Goal: Task Accomplishment & Management: Use online tool/utility

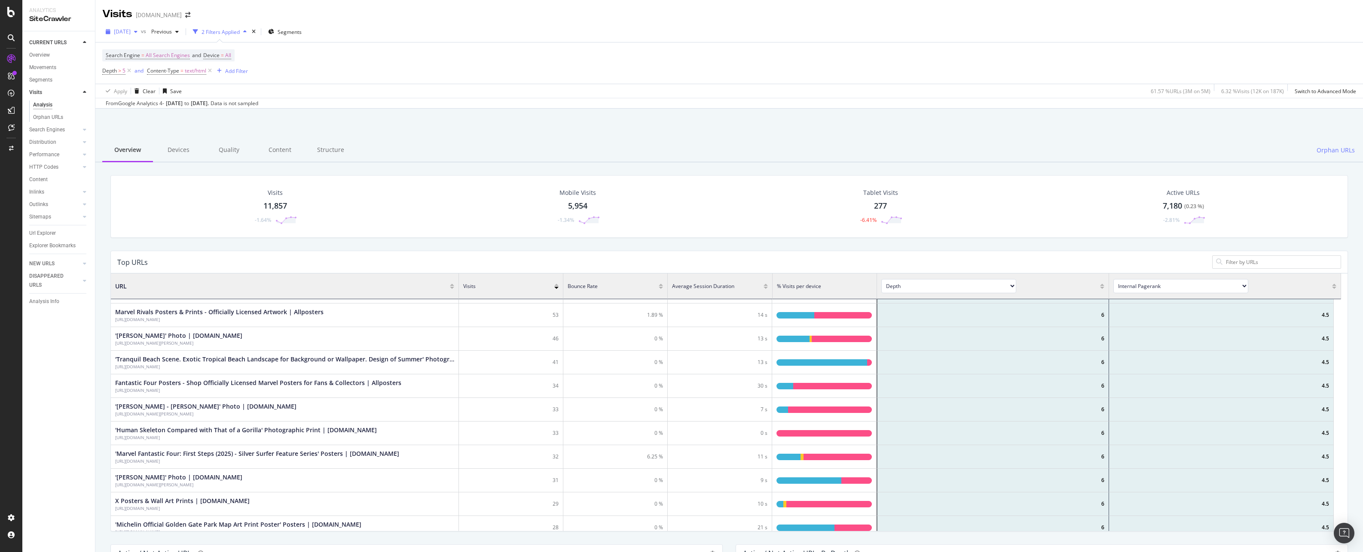
click at [131, 31] on span "2025 Aug. 20th" at bounding box center [122, 31] width 17 height 7
click at [150, 61] on div "[DATE]" at bounding box center [161, 63] width 93 height 8
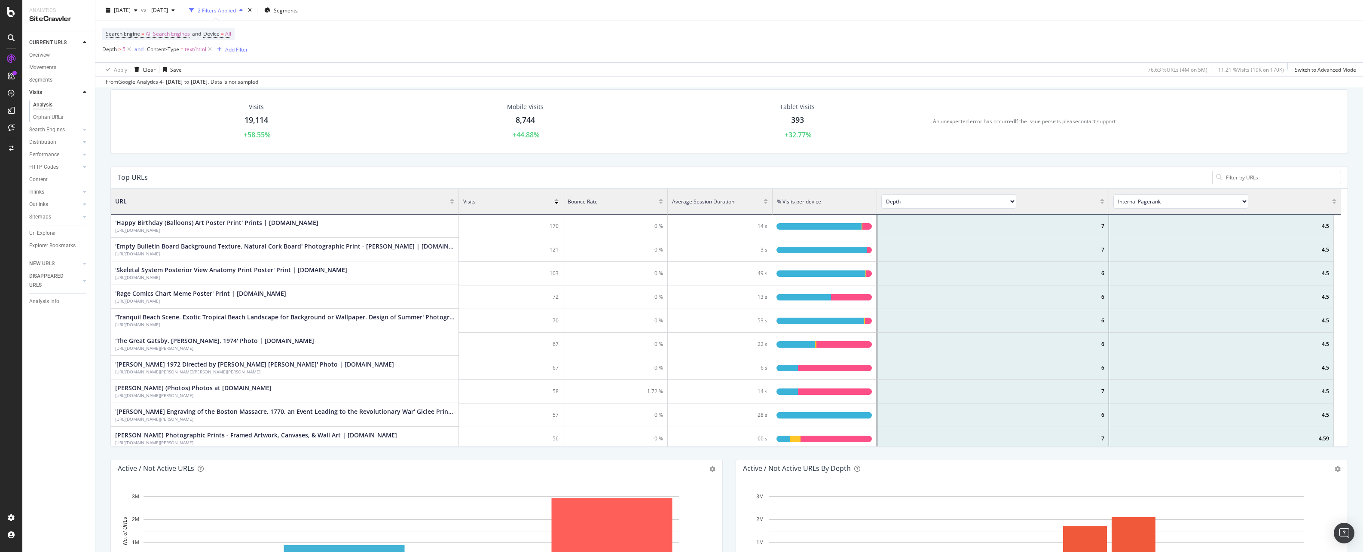
click at [1205, 202] on select "Internal Pagerank Is Indexable Non-Indexable Reason is Non-Self Canonical Tag N…" at bounding box center [1180, 202] width 135 height 14
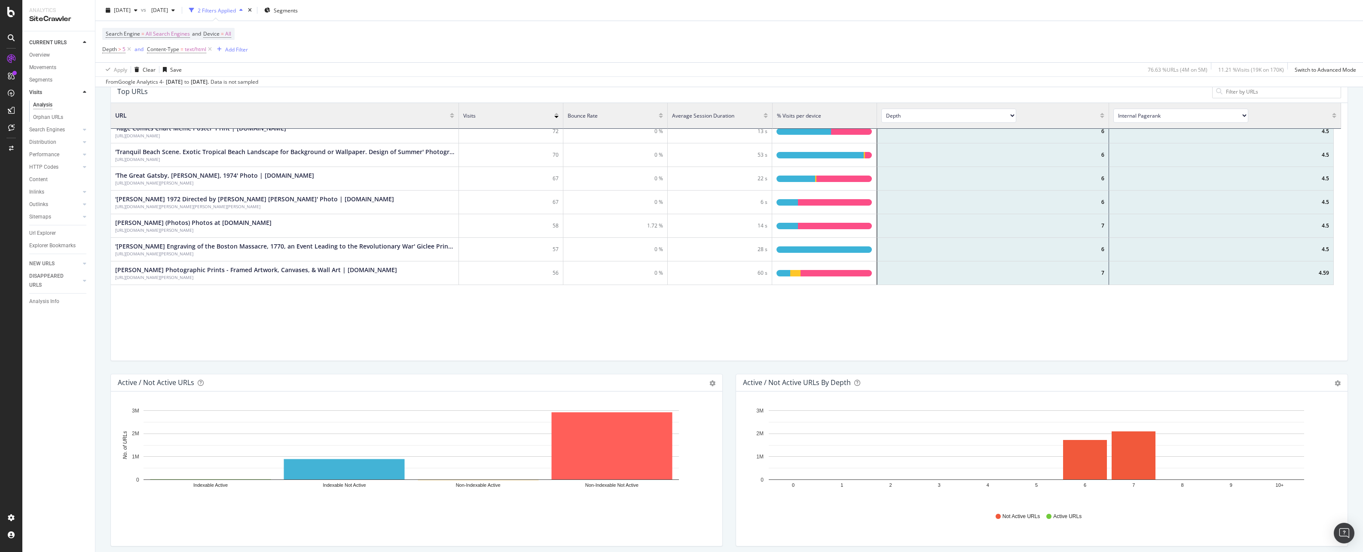
scroll to position [204, 0]
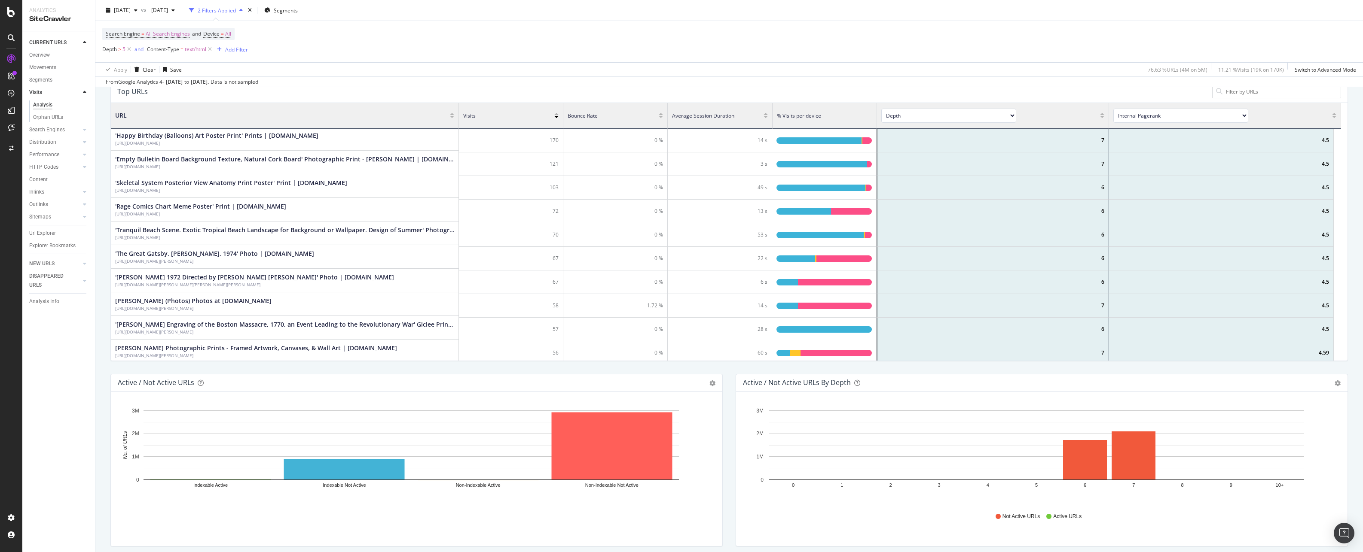
click at [1195, 115] on select "Internal Pagerank Is Indexable Non-Indexable Reason is Non-Self Canonical Tag N…" at bounding box center [1180, 116] width 135 height 14
click at [420, 44] on div "Search Engine = All Search Engines and Device = All Depth > 5 and Content-Type …" at bounding box center [728, 41] width 1253 height 41
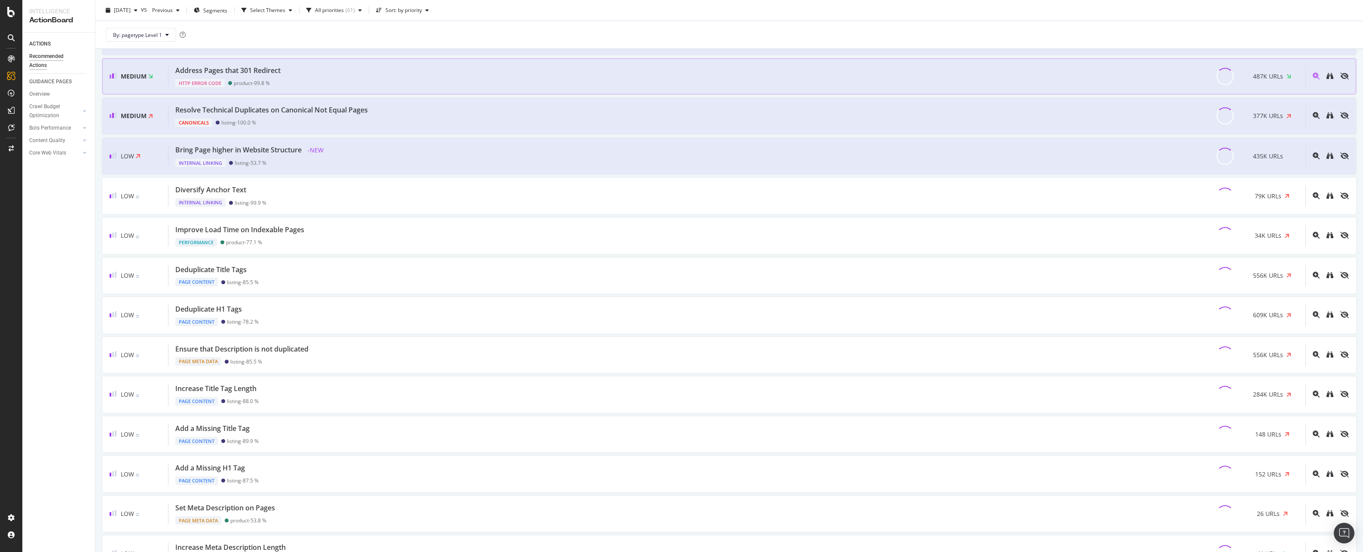
scroll to position [430, 0]
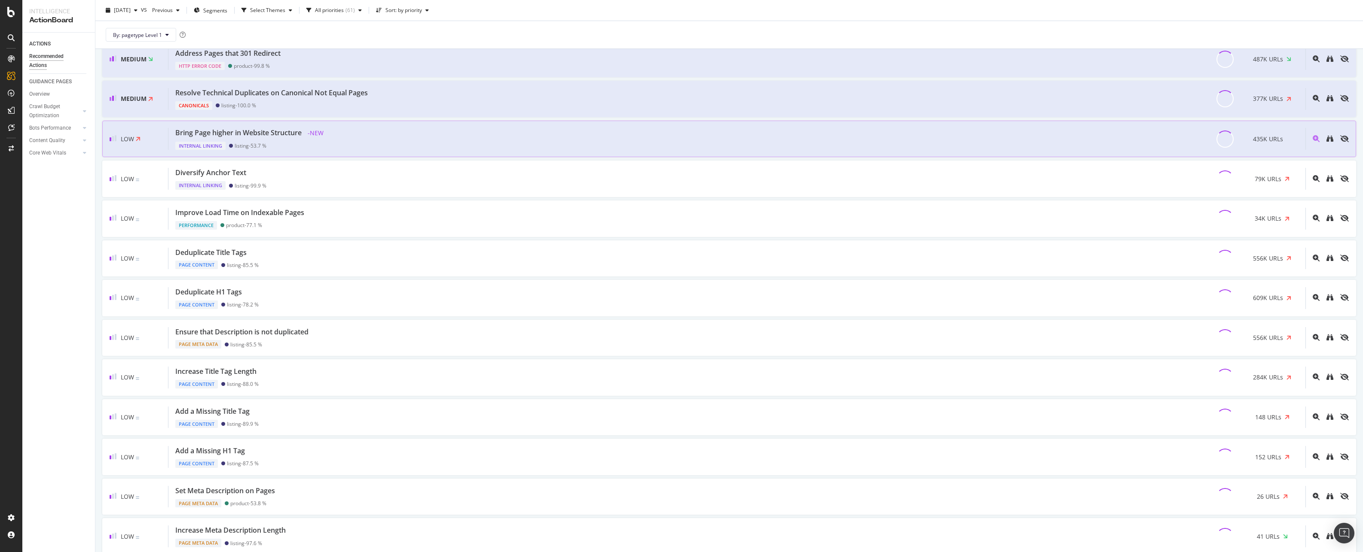
click at [262, 131] on div "Bring Page higher in Website Structure" at bounding box center [238, 133] width 126 height 10
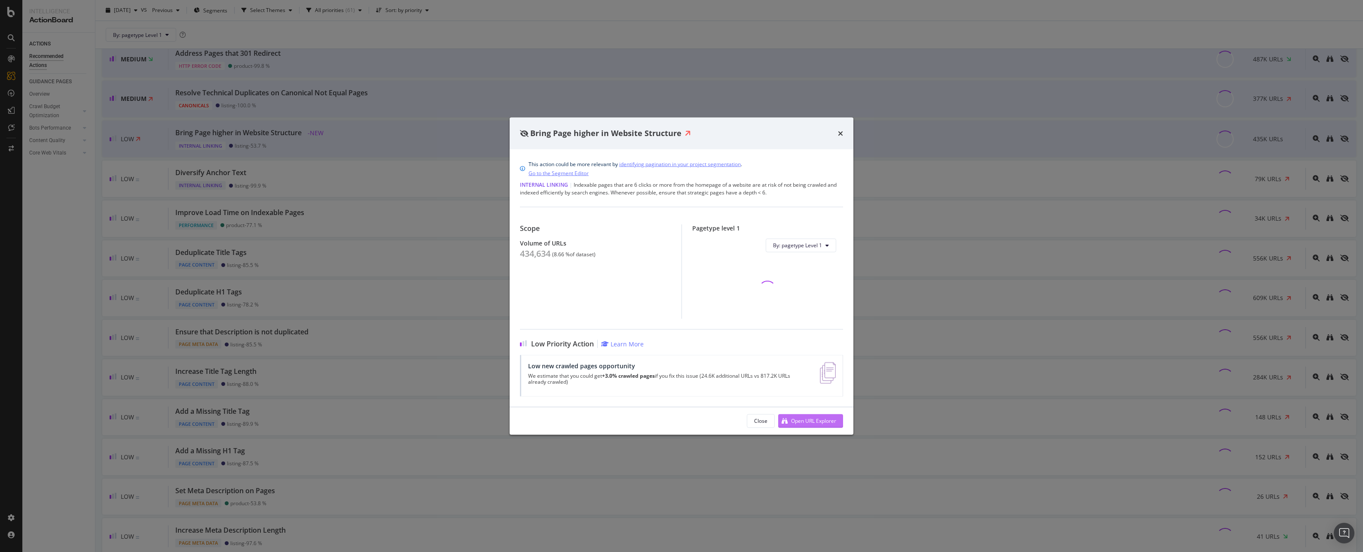
click at [821, 421] on div "Open URL Explorer" at bounding box center [813, 421] width 45 height 7
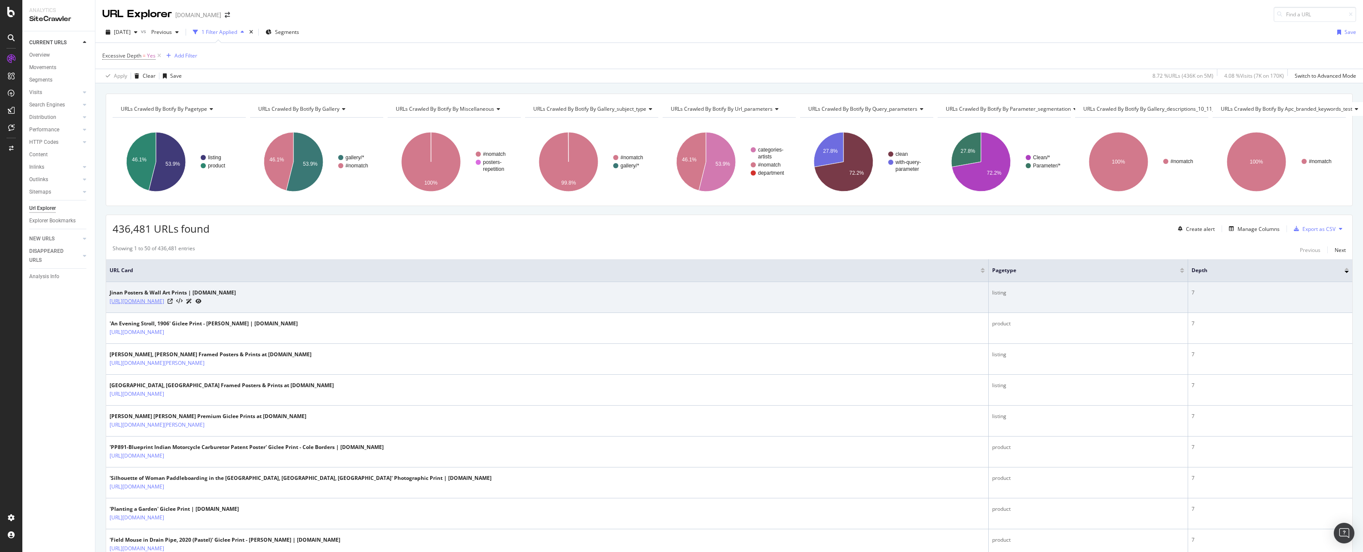
click at [164, 305] on link "[URL][DOMAIN_NAME]" at bounding box center [137, 301] width 55 height 9
click at [173, 301] on icon at bounding box center [170, 301] width 5 height 5
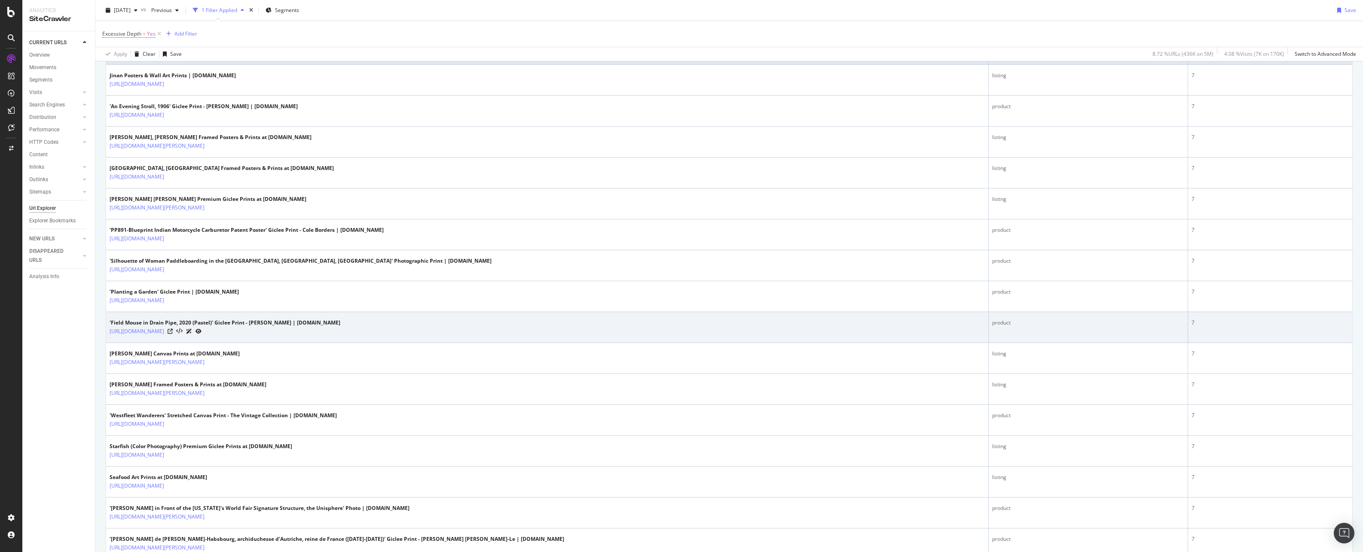
scroll to position [258, 0]
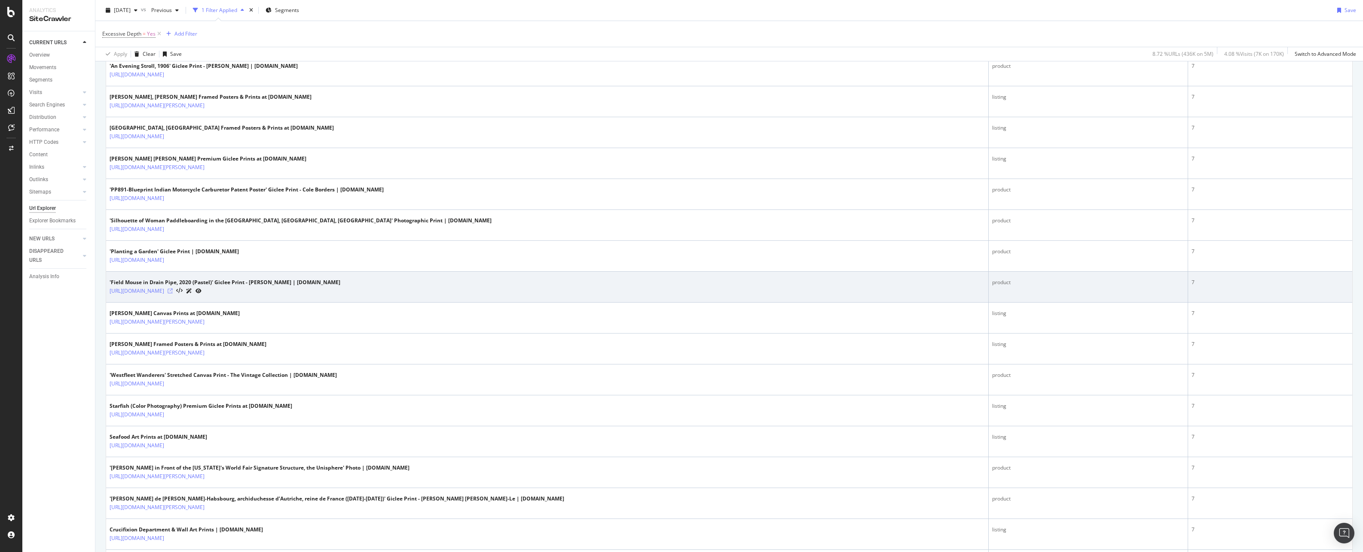
click at [173, 291] on icon at bounding box center [170, 291] width 5 height 5
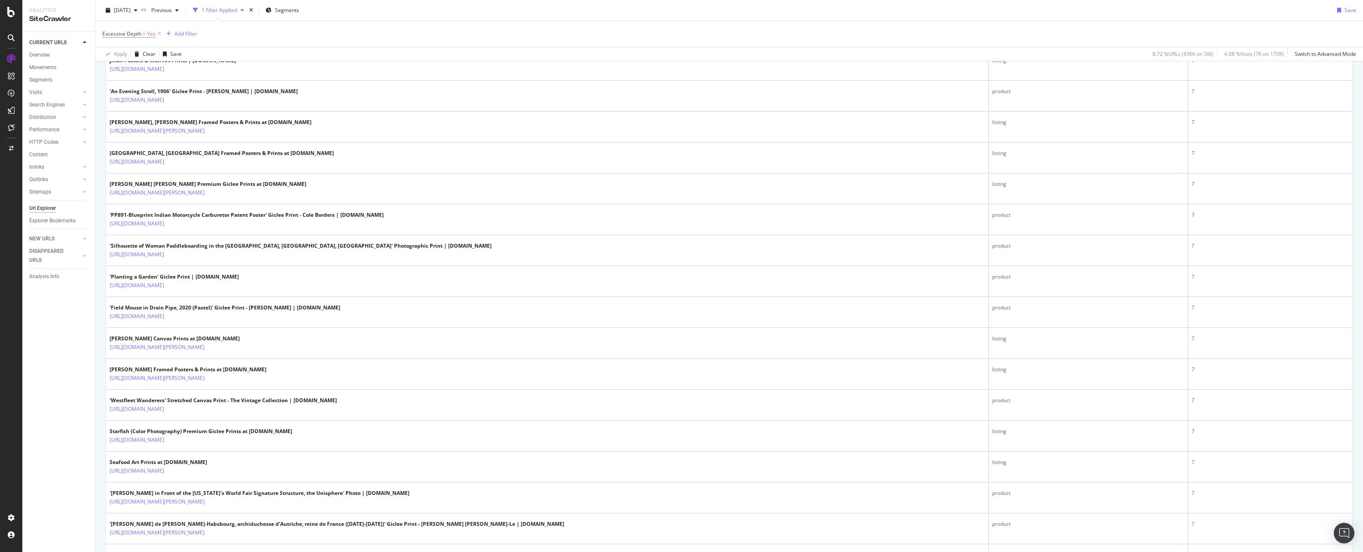
scroll to position [0, 0]
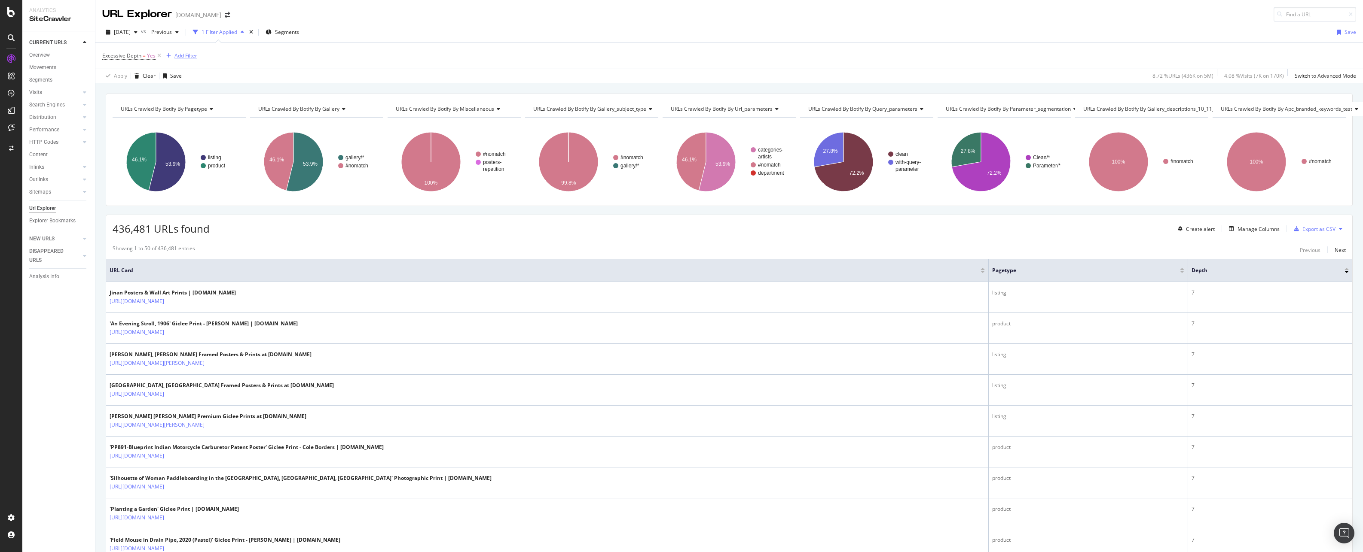
click at [180, 55] on div "Add Filter" at bounding box center [185, 55] width 23 height 7
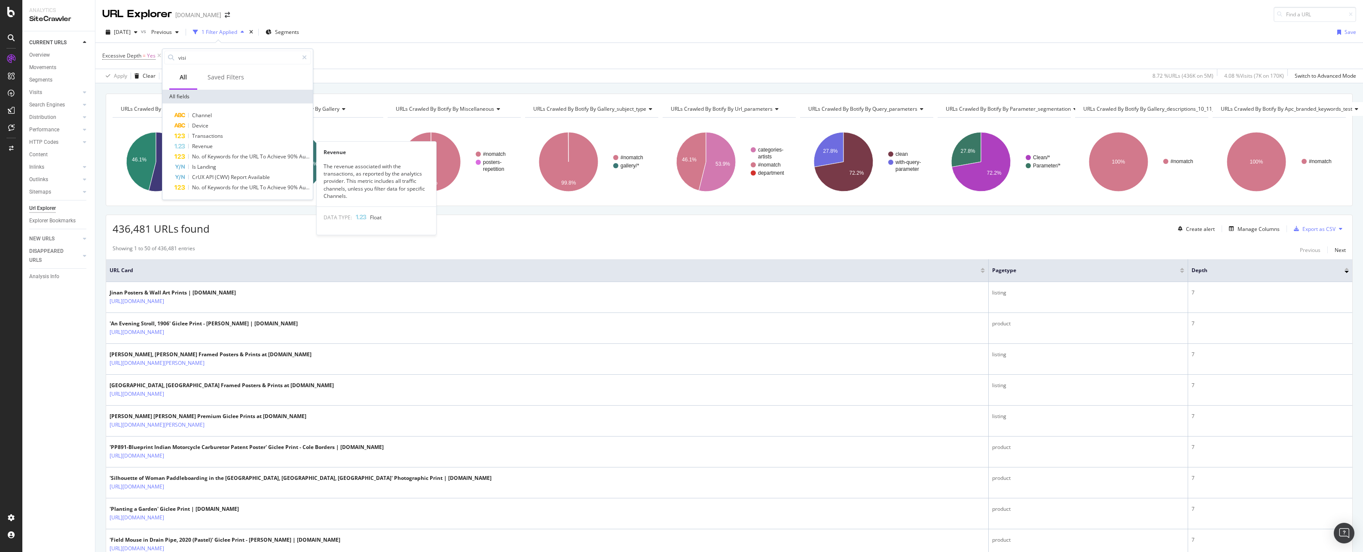
type input "visit"
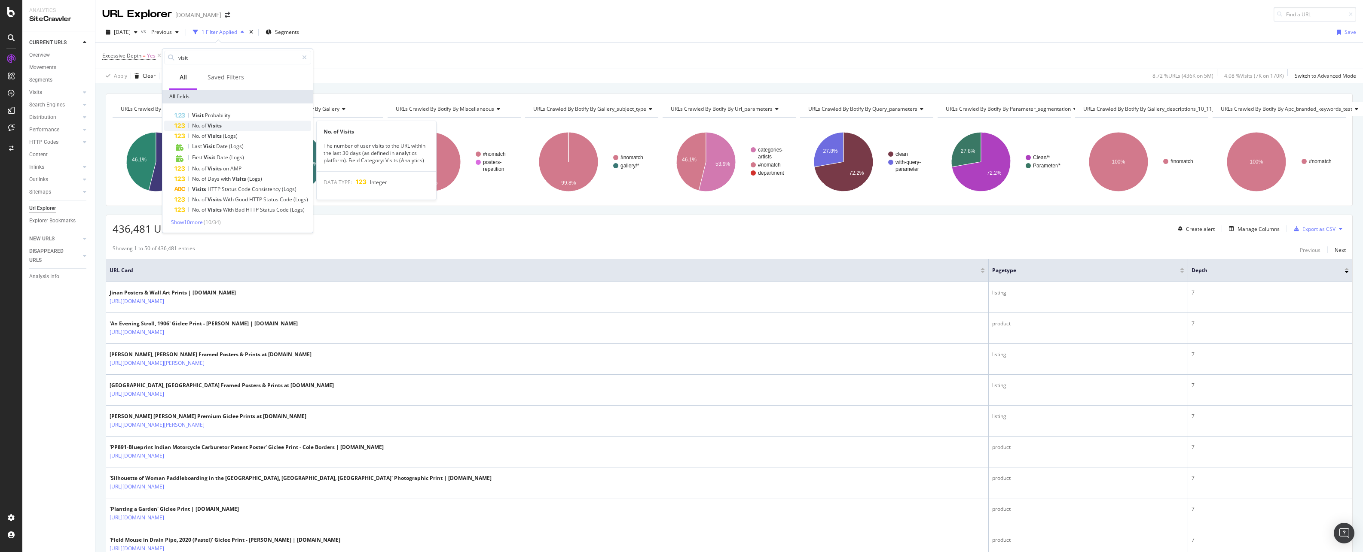
click at [239, 124] on div "No. of Visits" at bounding box center [242, 126] width 137 height 10
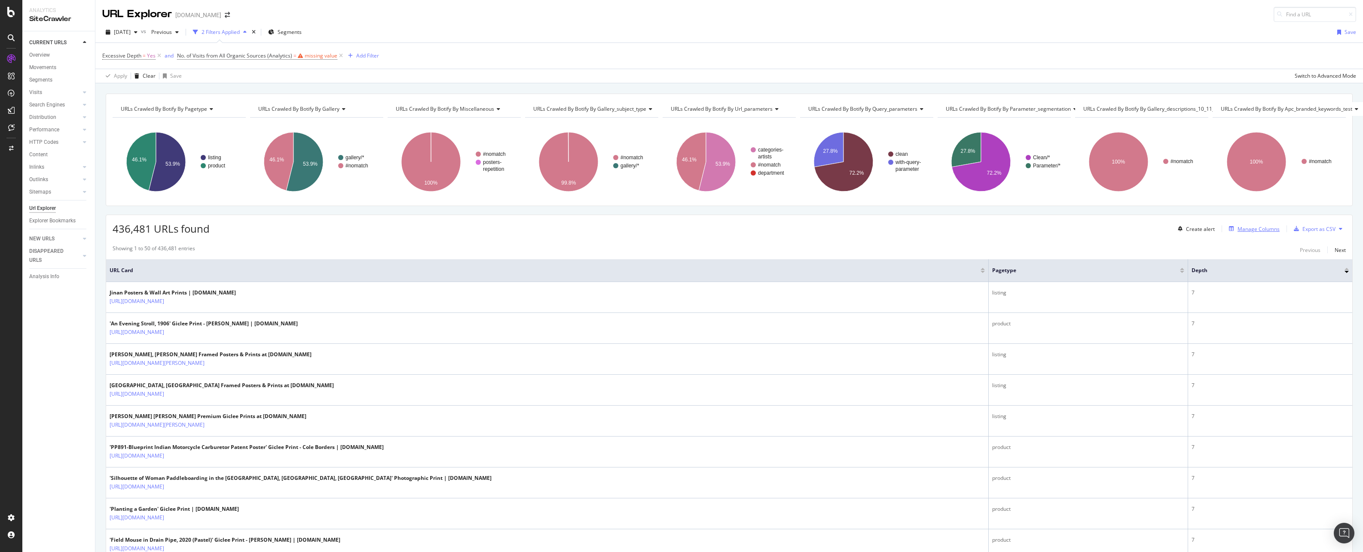
click at [1252, 229] on div "Manage Columns" at bounding box center [1258, 229] width 42 height 7
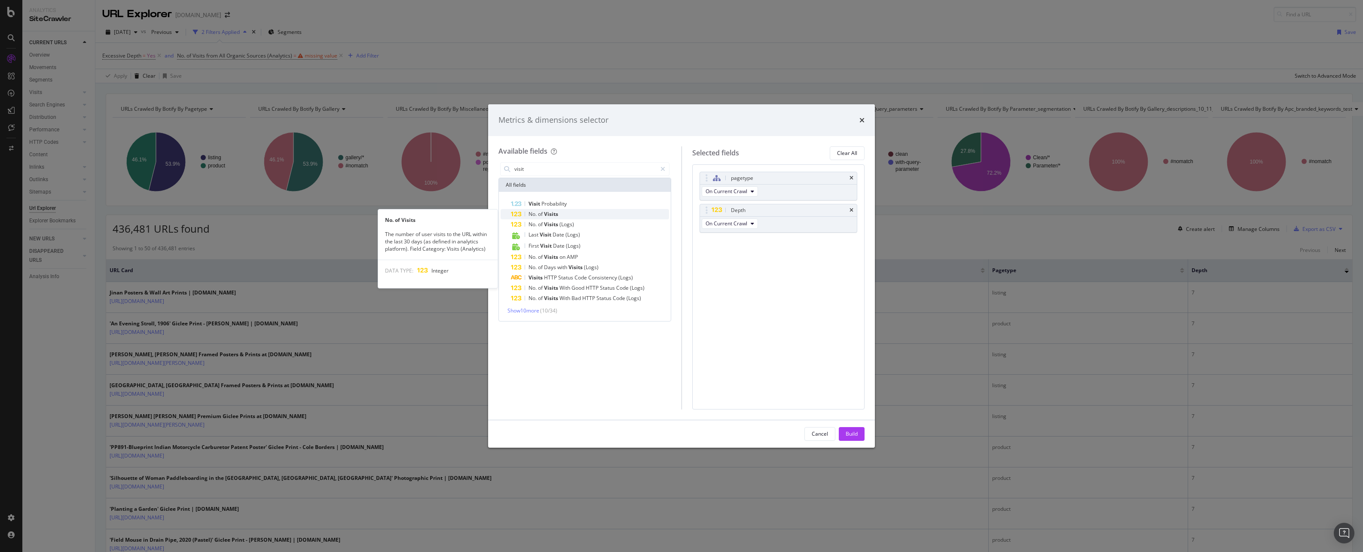
type input "visit"
click at [569, 217] on div "No. of Visits" at bounding box center [590, 214] width 158 height 10
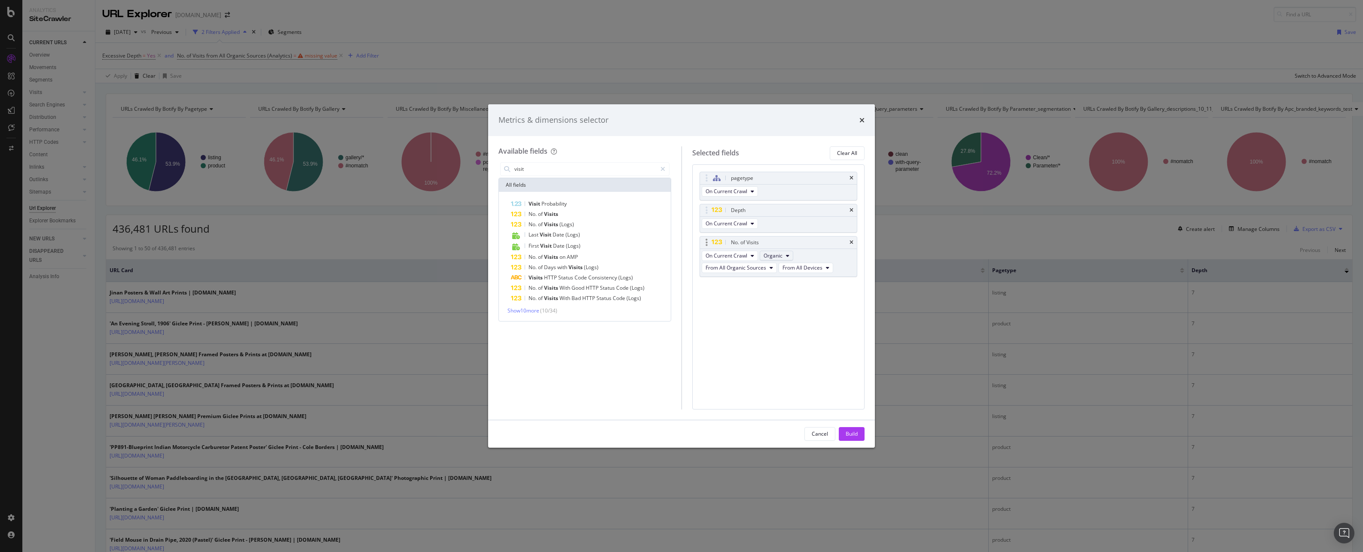
click at [779, 261] on div "On Current Crawl Organic From All Organic Sources From All Devices" at bounding box center [778, 262] width 157 height 27
click at [783, 255] on button "Organic" at bounding box center [776, 256] width 34 height 10
click at [759, 272] on button "From All Organic Sources" at bounding box center [738, 268] width 75 height 10
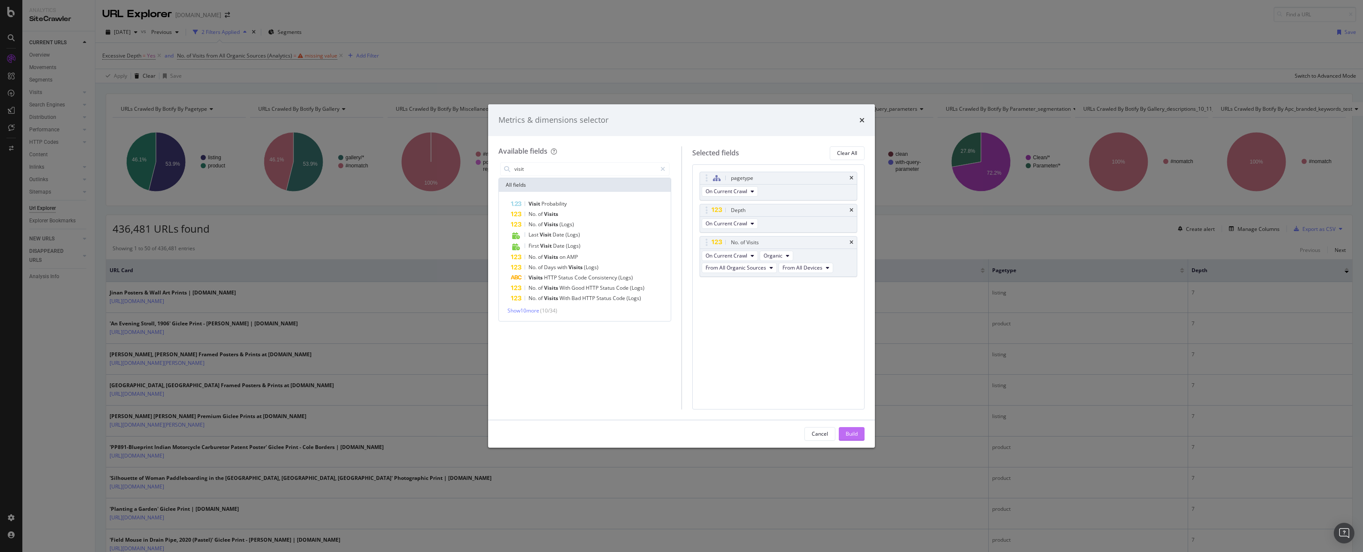
click at [860, 434] on button "Build" at bounding box center [852, 434] width 26 height 14
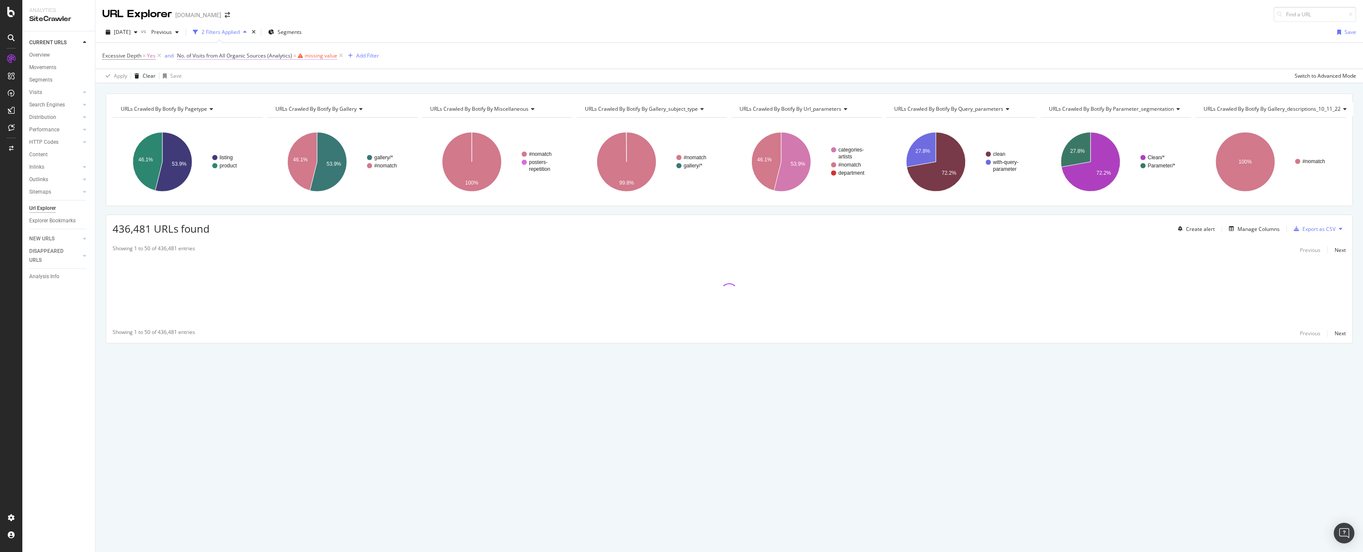
click at [298, 55] on icon at bounding box center [300, 55] width 5 height 5
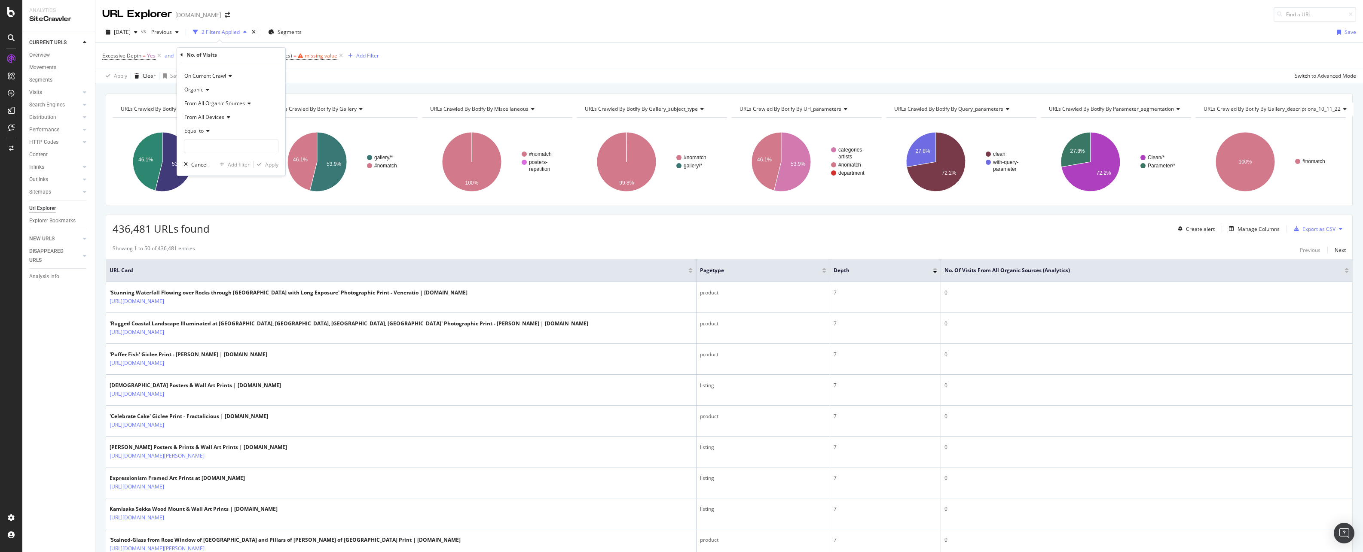
click at [200, 88] on span "Organic" at bounding box center [193, 89] width 19 height 7
click at [207, 129] on icon at bounding box center [207, 130] width 6 height 5
click at [214, 192] on span "Greater than" at bounding box center [203, 193] width 31 height 7
click at [224, 146] on input "number" at bounding box center [231, 147] width 95 height 14
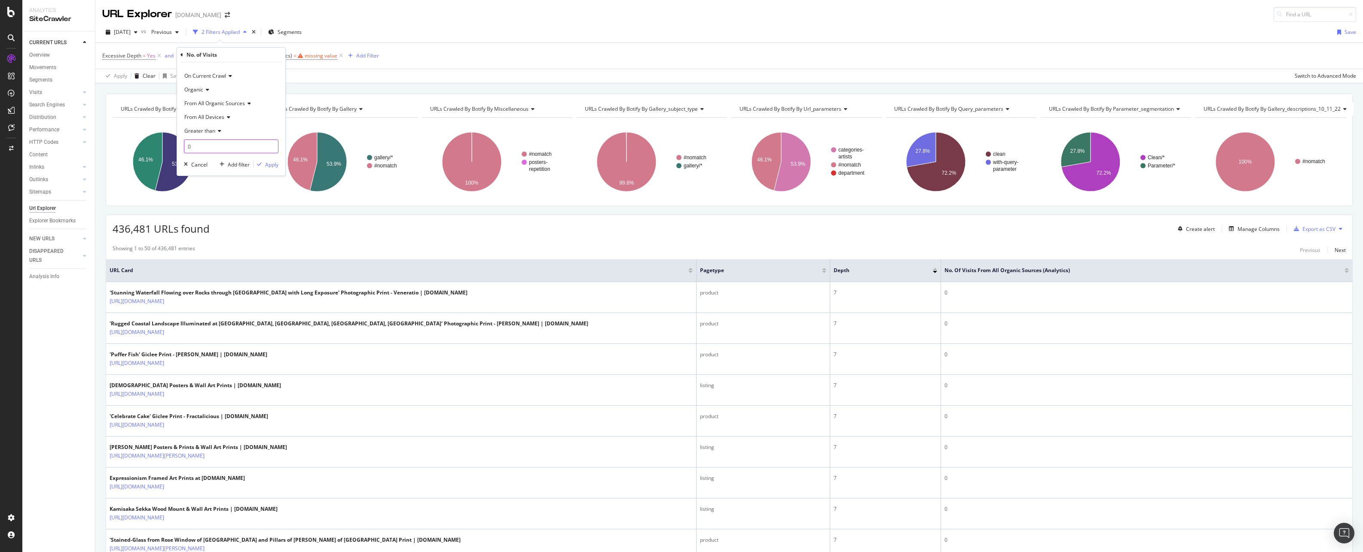
type input "0"
click at [281, 169] on div "On Current Crawl Organic From All Organic Sources From All Devices Greater than…" at bounding box center [231, 118] width 108 height 113
click at [278, 167] on div "Apply" at bounding box center [271, 164] width 13 height 7
